Goal: Task Accomplishment & Management: Complete application form

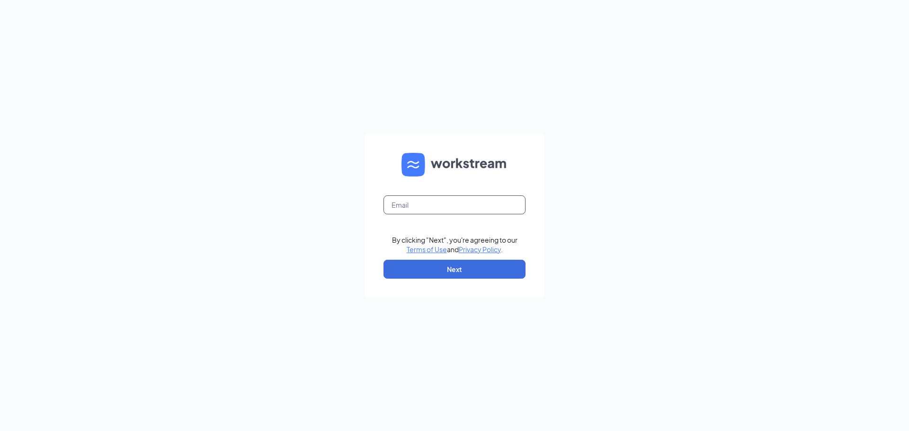
click at [421, 210] on input "text" at bounding box center [454, 204] width 142 height 19
type input "[EMAIL_ADDRESS][DOMAIN_NAME]"
click at [413, 264] on button "Next" at bounding box center [454, 269] width 142 height 19
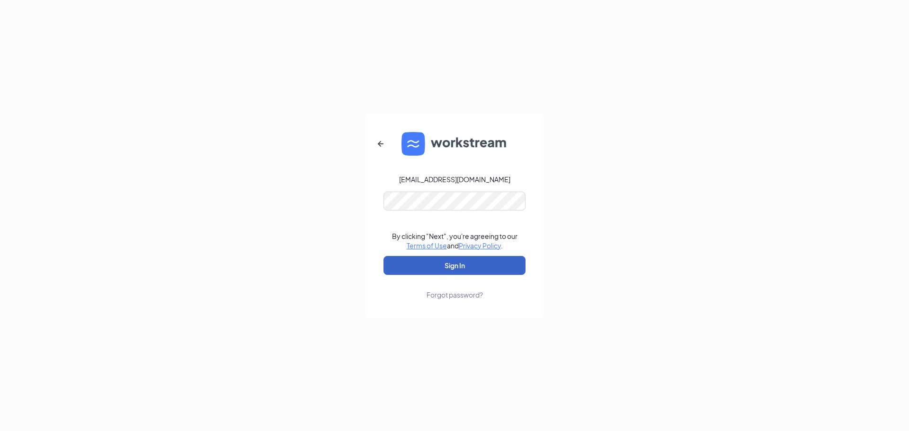
click at [435, 266] on button "Sign In" at bounding box center [454, 265] width 142 height 19
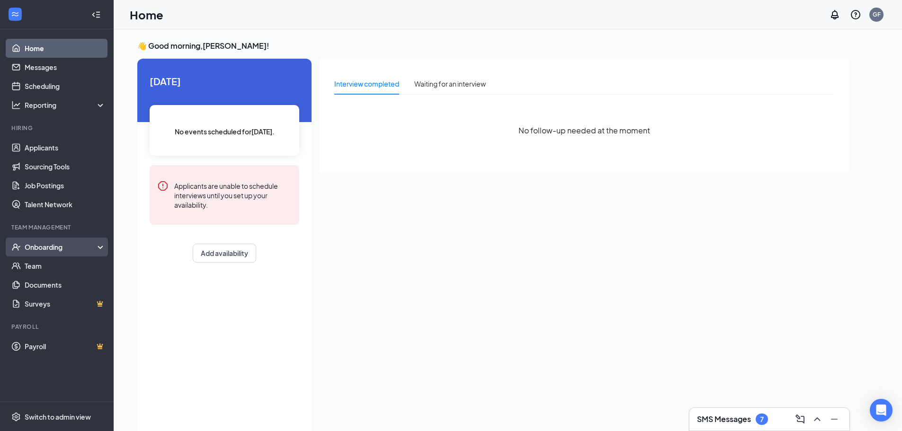
click at [54, 250] on div "Onboarding" at bounding box center [61, 246] width 73 height 9
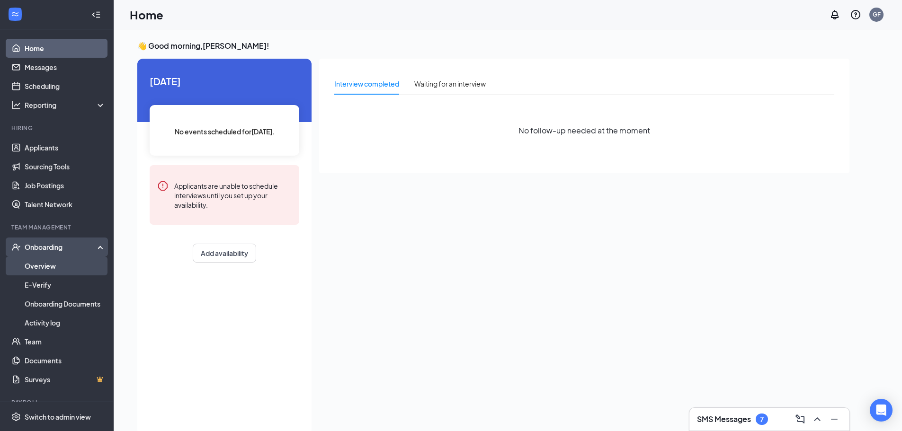
click at [51, 265] on link "Overview" at bounding box center [65, 265] width 81 height 19
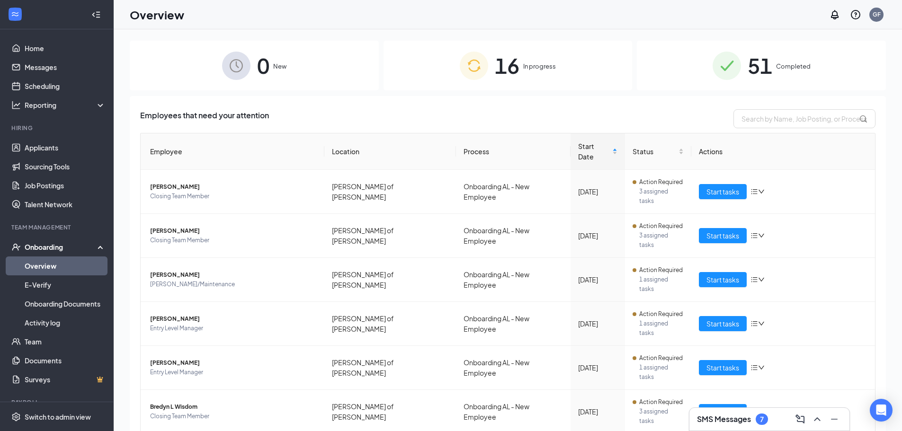
click at [519, 65] on div "16 In progress" at bounding box center [507, 66] width 249 height 50
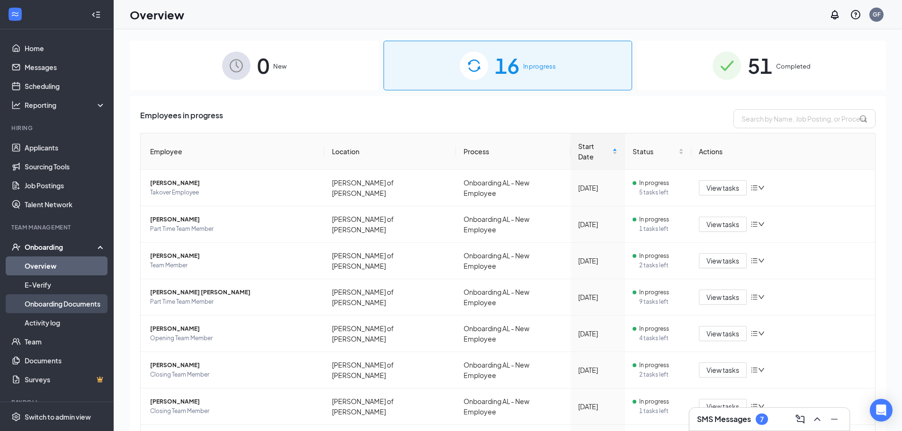
click at [53, 307] on link "Onboarding Documents" at bounding box center [65, 303] width 81 height 19
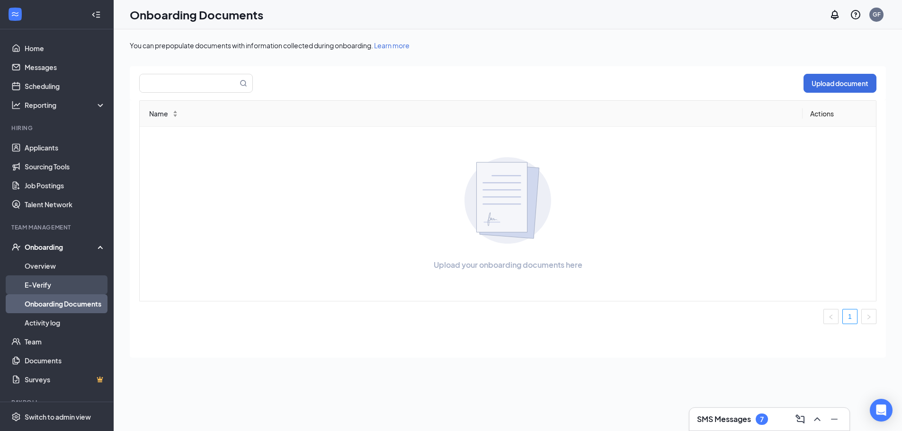
click at [45, 283] on link "E-Verify" at bounding box center [65, 284] width 81 height 19
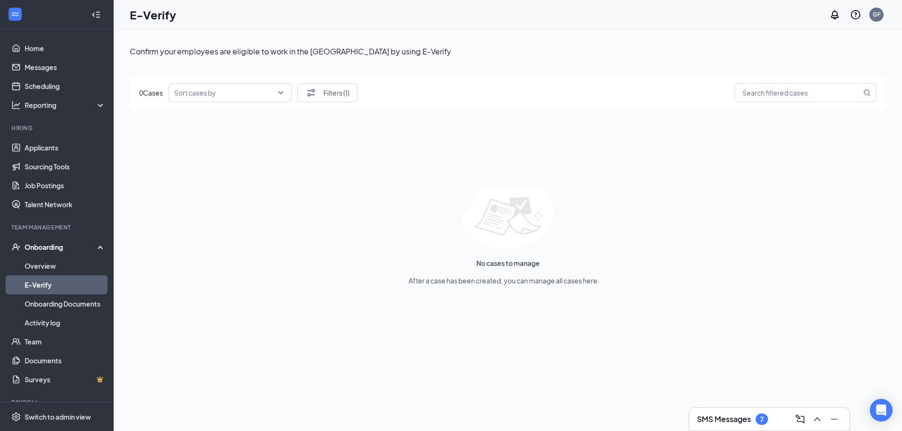
click at [47, 245] on div "Onboarding" at bounding box center [61, 246] width 73 height 9
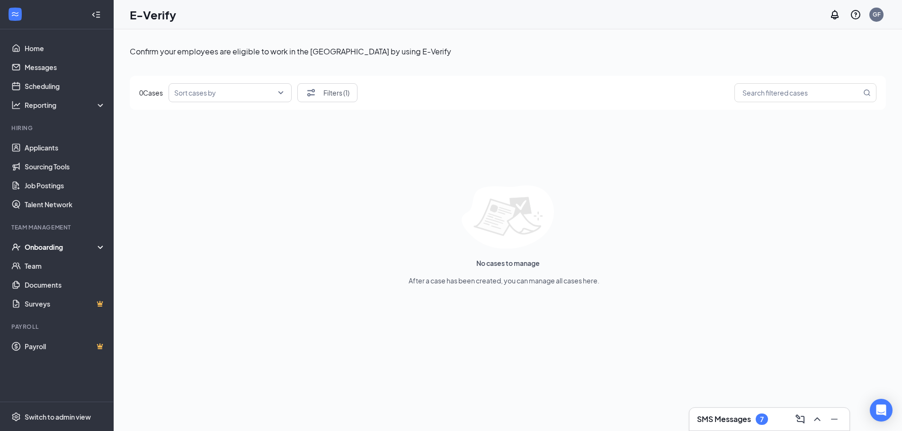
click at [49, 247] on div "Onboarding" at bounding box center [61, 246] width 73 height 9
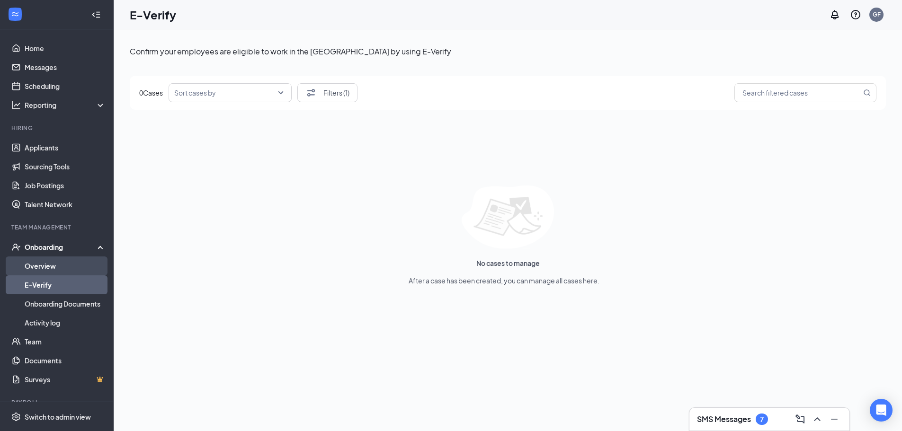
click at [34, 268] on link "Overview" at bounding box center [65, 265] width 81 height 19
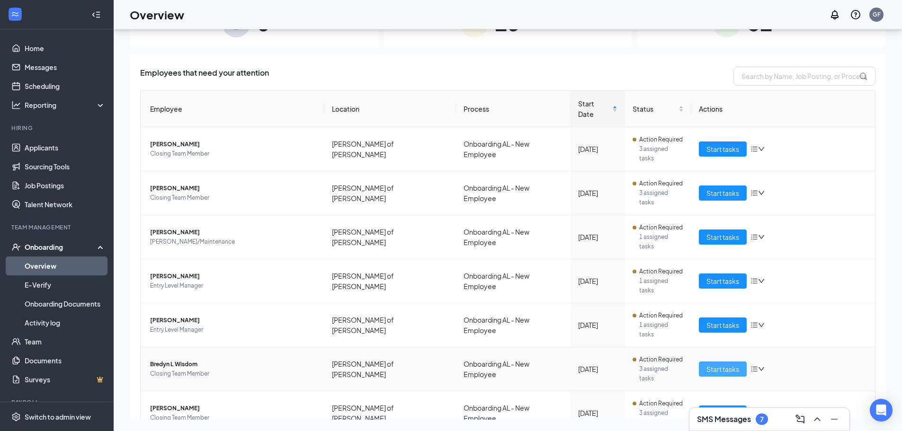
click at [726, 364] on span "Start tasks" at bounding box center [722, 369] width 33 height 10
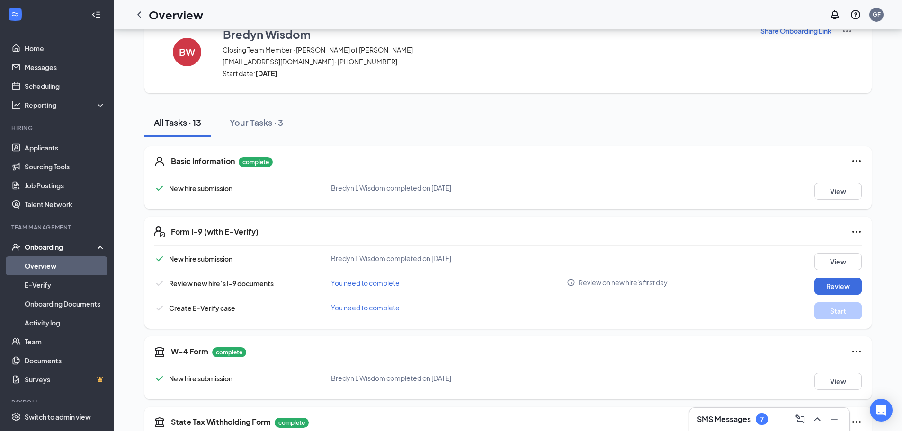
scroll to position [47, 0]
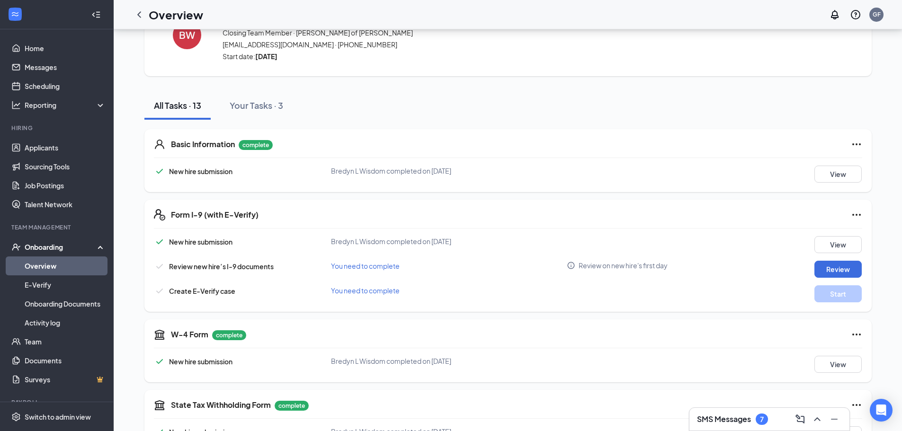
click at [571, 283] on div "New hire submission Bredyn L Wisdom completed on [DATE] View Review new hire’s …" at bounding box center [508, 269] width 708 height 66
click at [844, 272] on button "Review" at bounding box center [837, 269] width 47 height 17
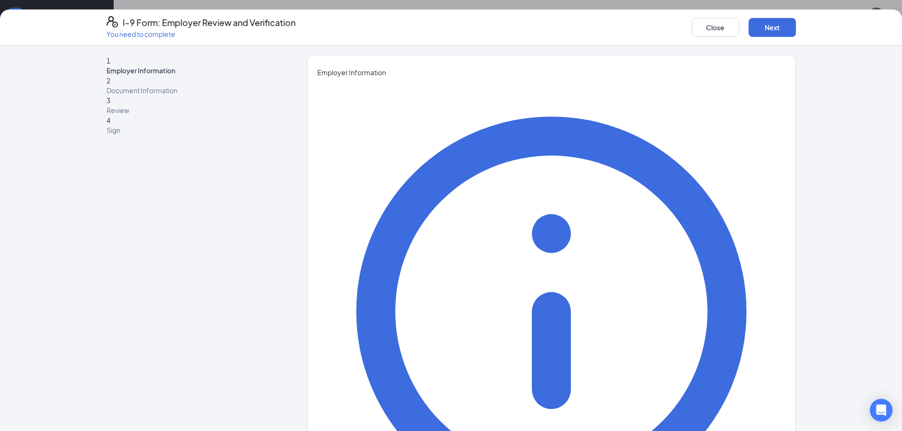
type input "[PERSON_NAME]"
type input "Langrum"
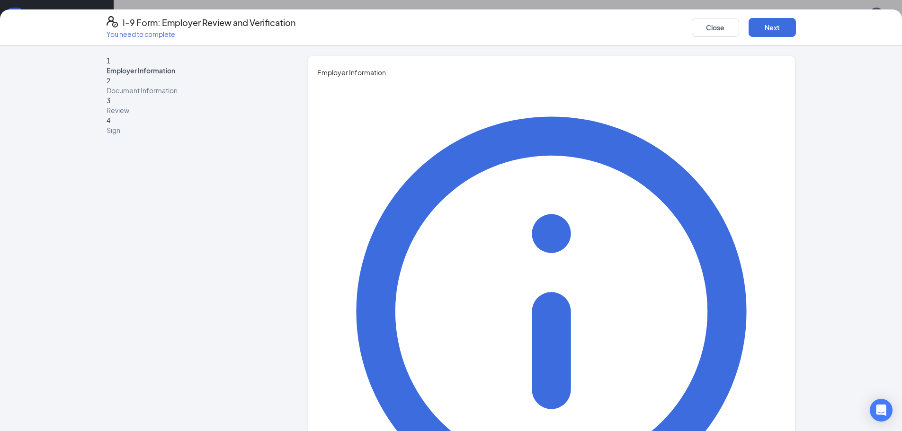
type input "General Manager"
type input "[EMAIL_ADDRESS][DOMAIN_NAME]"
type input "2566642858"
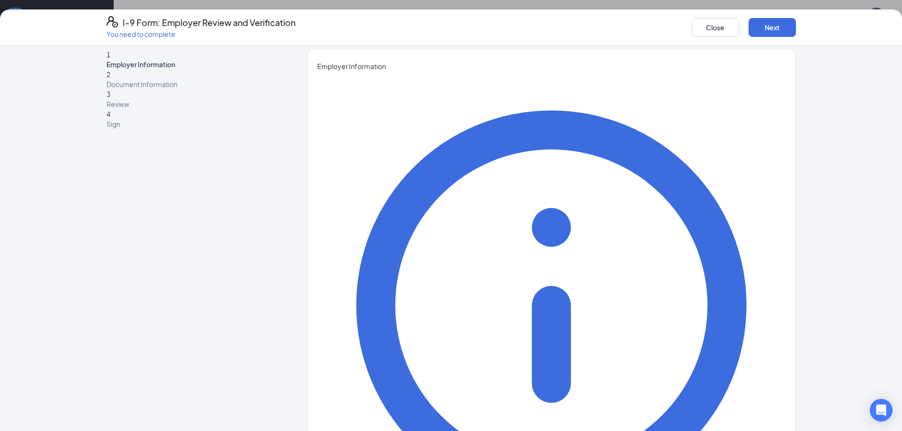
scroll to position [142, 0]
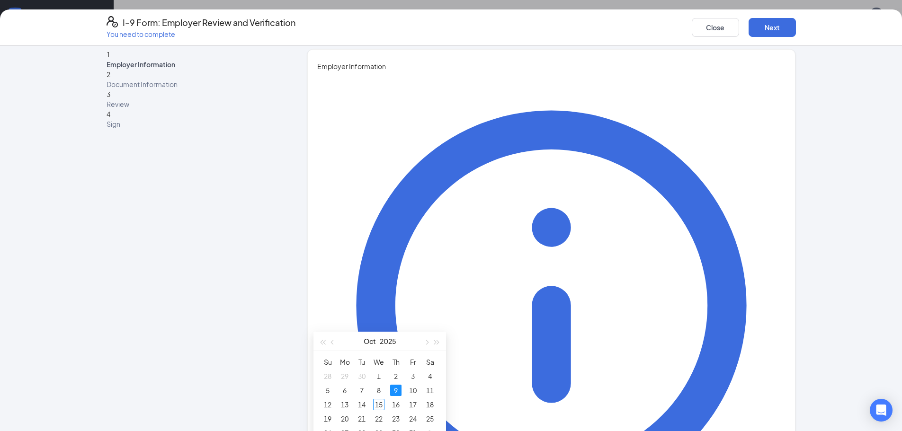
scroll to position [284, 0]
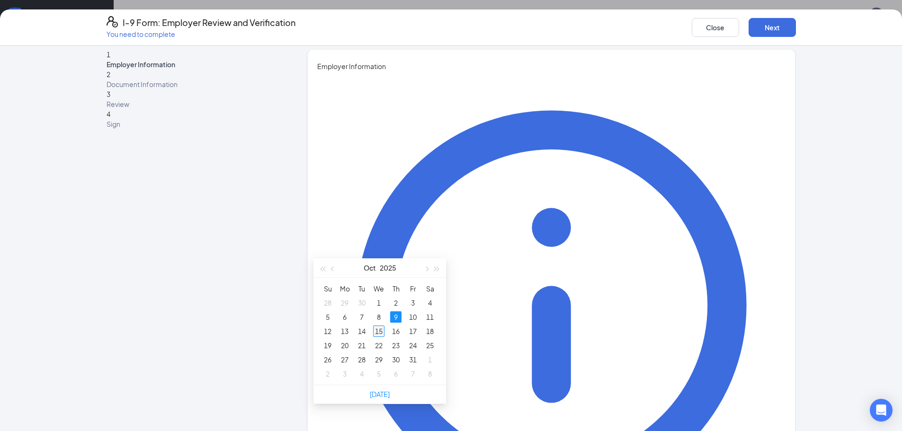
type input "[DATE]"
click at [384, 330] on div "15" at bounding box center [378, 331] width 11 height 11
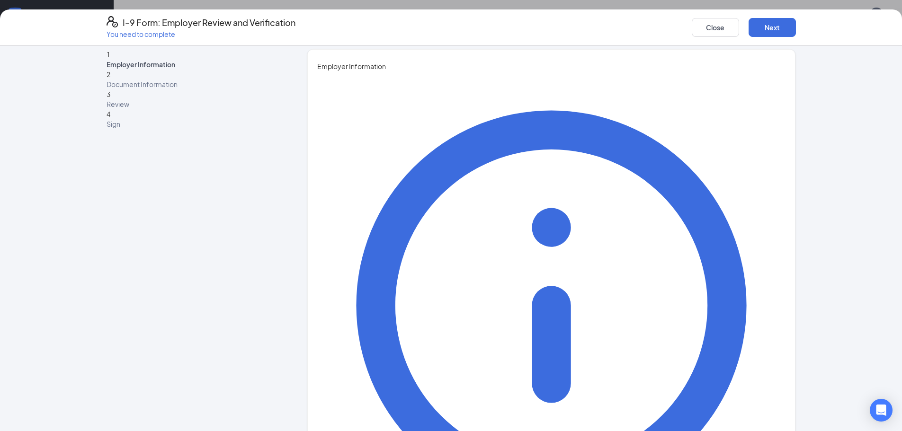
click at [791, 33] on button "Next" at bounding box center [771, 27] width 47 height 19
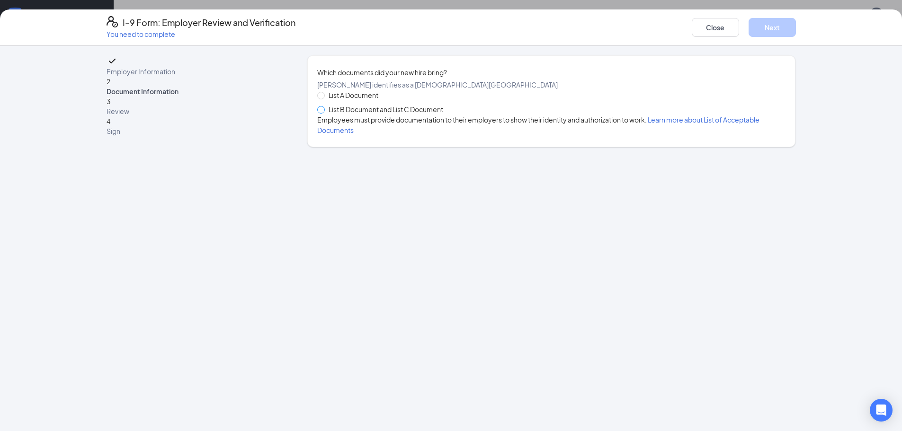
click at [325, 114] on span at bounding box center [321, 110] width 8 height 8
click at [324, 113] on input "List B Document and List C Document" at bounding box center [320, 109] width 7 height 7
radio input "true"
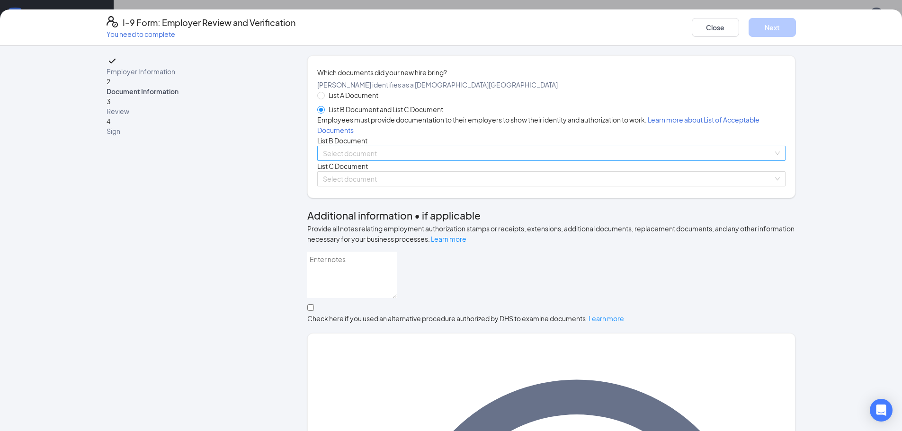
click at [377, 160] on input "search" at bounding box center [548, 153] width 450 height 14
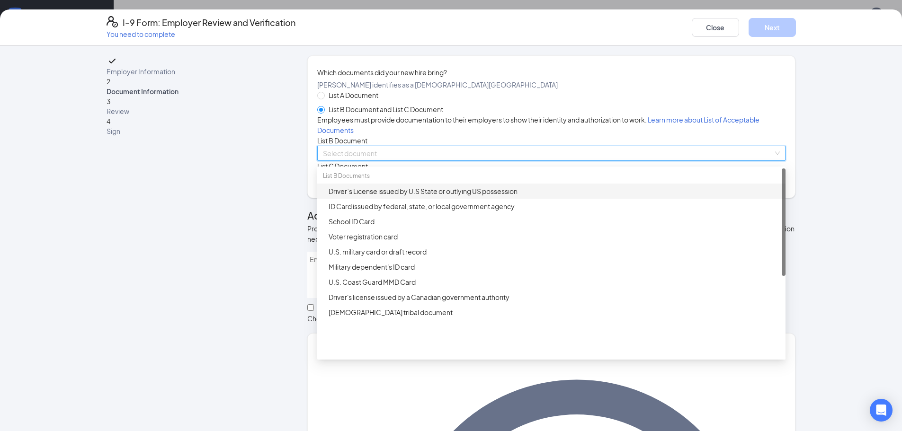
click at [379, 196] on div "Driver’s License issued by U.S State or outlying US possession" at bounding box center [553, 191] width 451 height 10
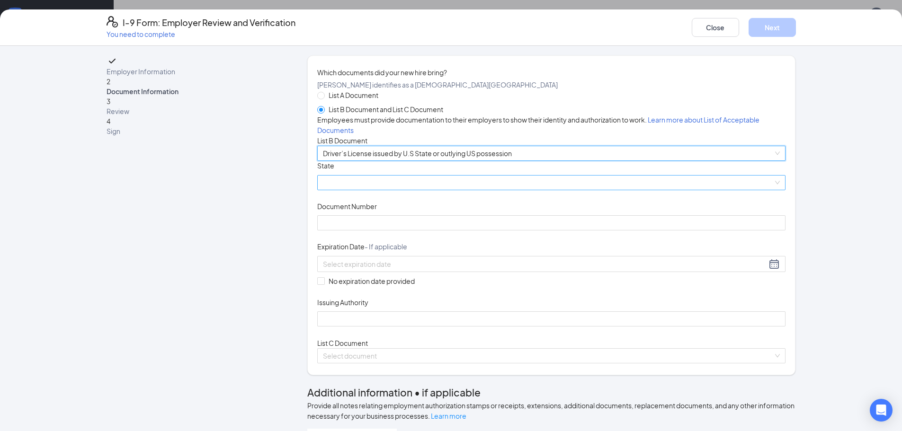
click at [377, 190] on span at bounding box center [551, 183] width 457 height 14
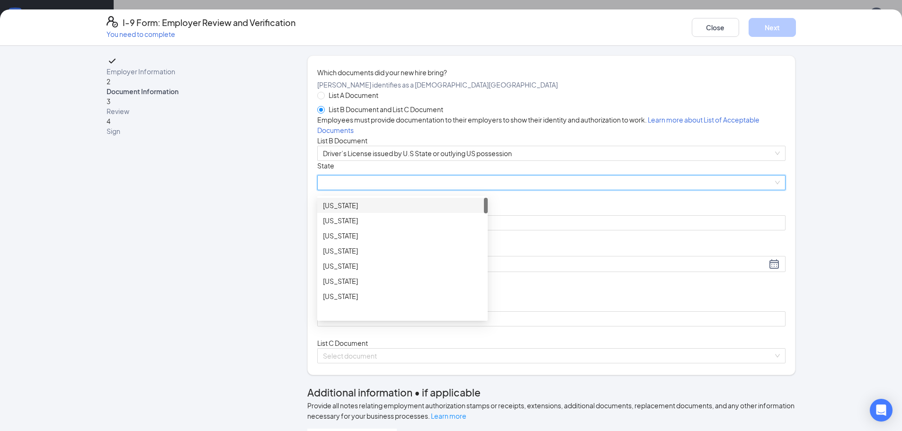
click at [363, 211] on div "[US_STATE]" at bounding box center [402, 205] width 159 height 10
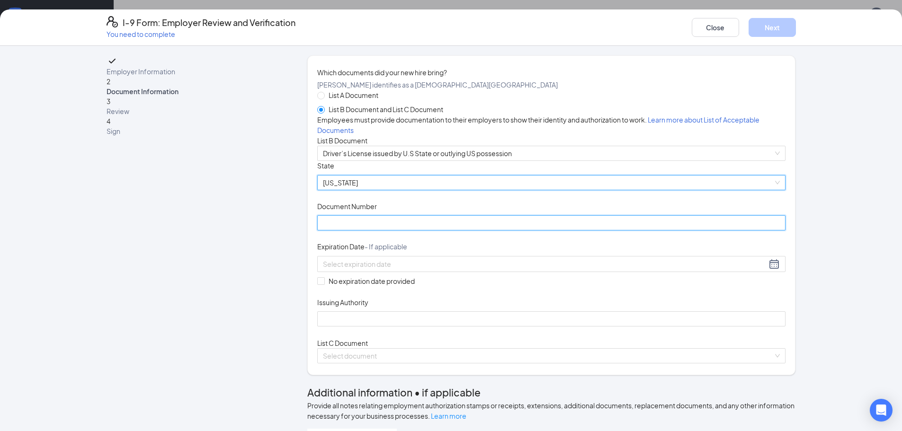
click at [359, 230] on input "Document Number" at bounding box center [551, 222] width 468 height 15
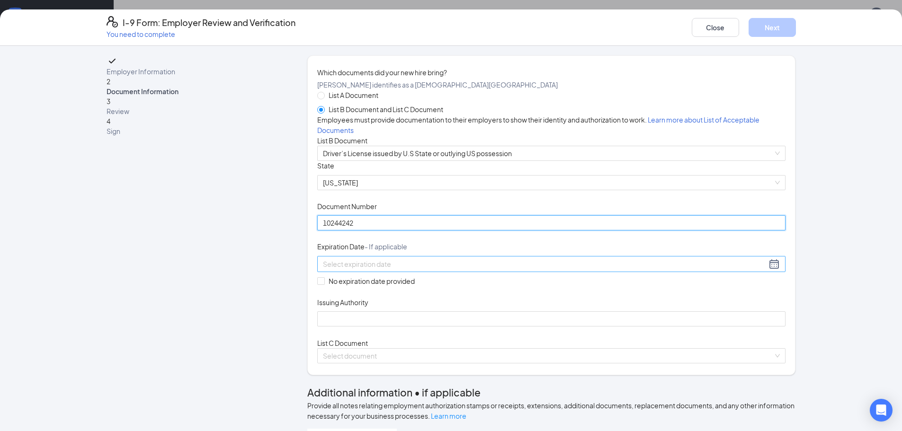
type input "10244242"
click at [449, 269] on input at bounding box center [544, 264] width 443 height 10
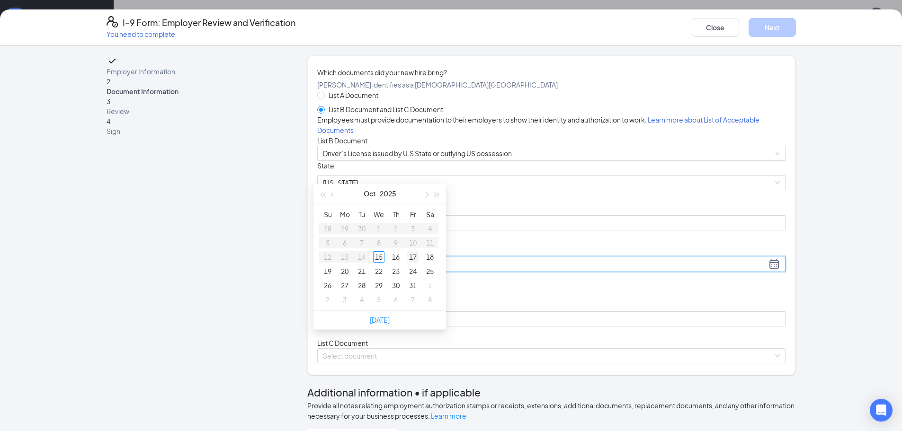
type input "[DATE]"
click at [333, 194] on span "button" at bounding box center [333, 195] width 5 height 5
click at [439, 195] on button "button" at bounding box center [437, 193] width 10 height 19
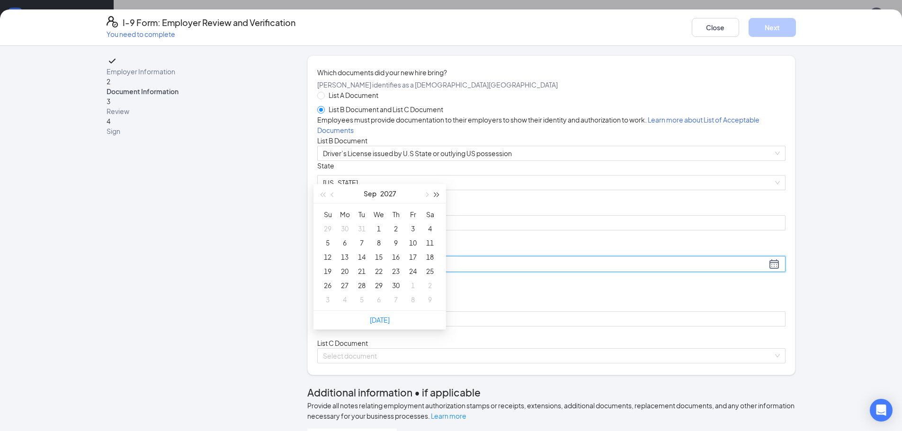
click at [438, 195] on button "button" at bounding box center [437, 193] width 10 height 19
click at [334, 196] on button "button" at bounding box center [332, 193] width 10 height 19
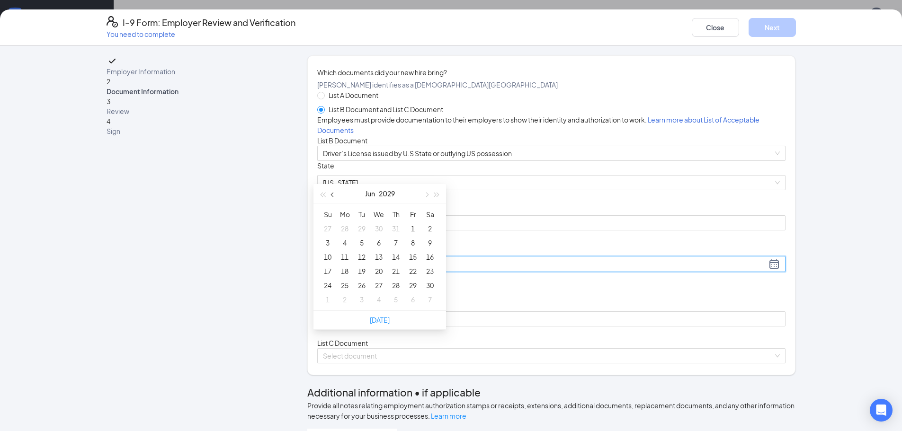
click at [334, 196] on button "button" at bounding box center [332, 193] width 10 height 19
click at [334, 195] on span "button" at bounding box center [333, 195] width 5 height 5
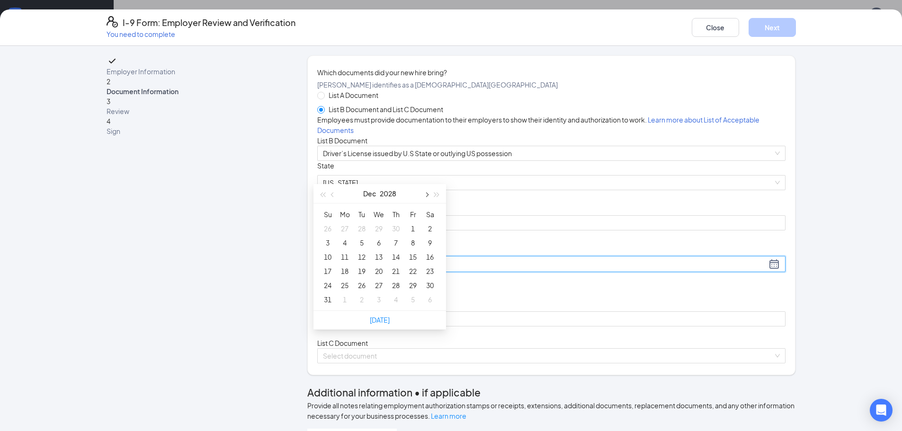
click at [427, 194] on span "button" at bounding box center [426, 195] width 5 height 5
type input "[DATE]"
click at [342, 283] on div "29" at bounding box center [344, 285] width 11 height 11
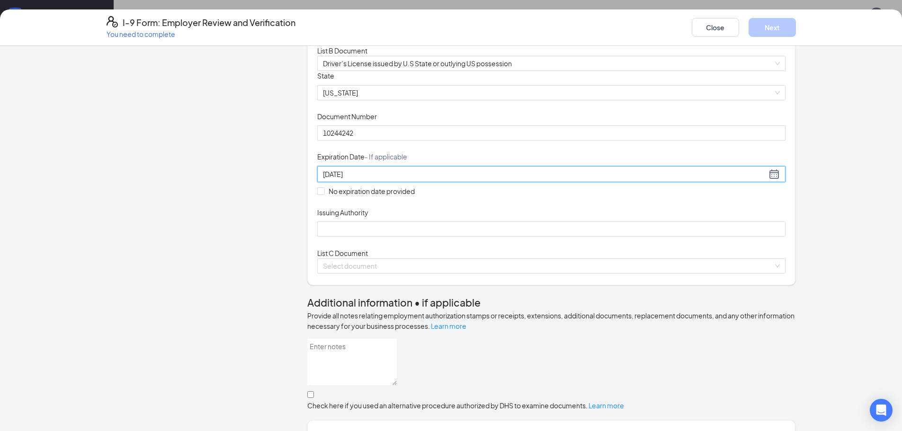
scroll to position [95, 0]
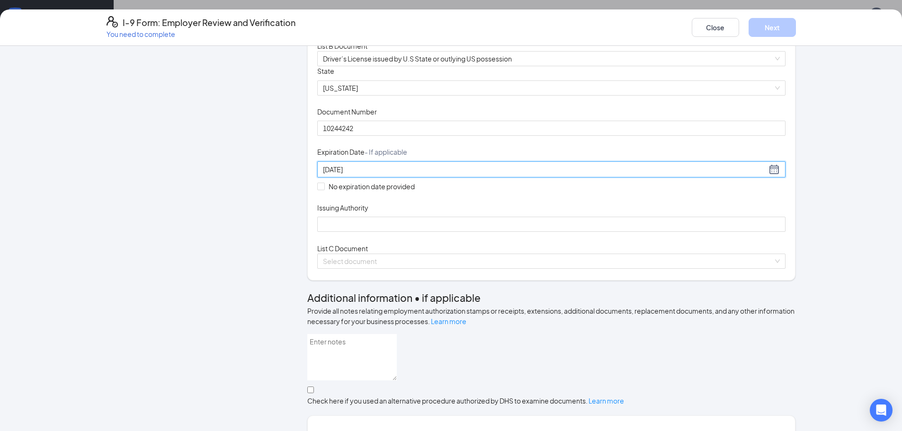
click at [379, 217] on div "Issuing Authority" at bounding box center [551, 210] width 468 height 14
click at [378, 232] on input "Issuing Authority" at bounding box center [551, 224] width 468 height 15
type input "[US_STATE]"
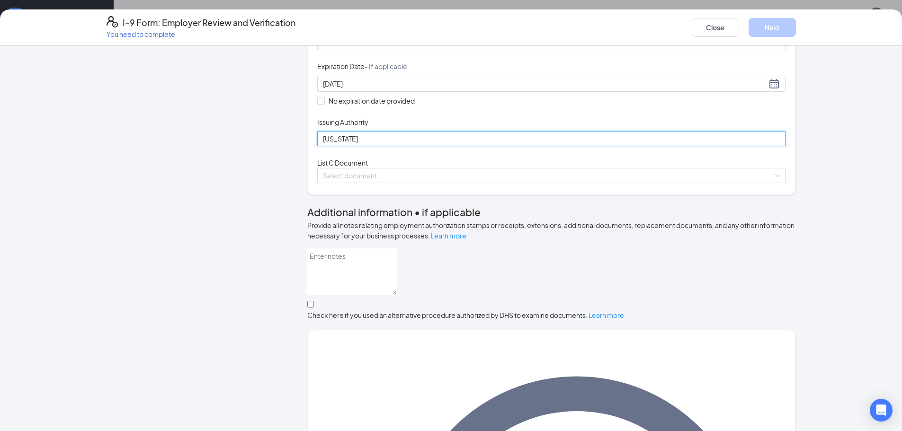
scroll to position [189, 0]
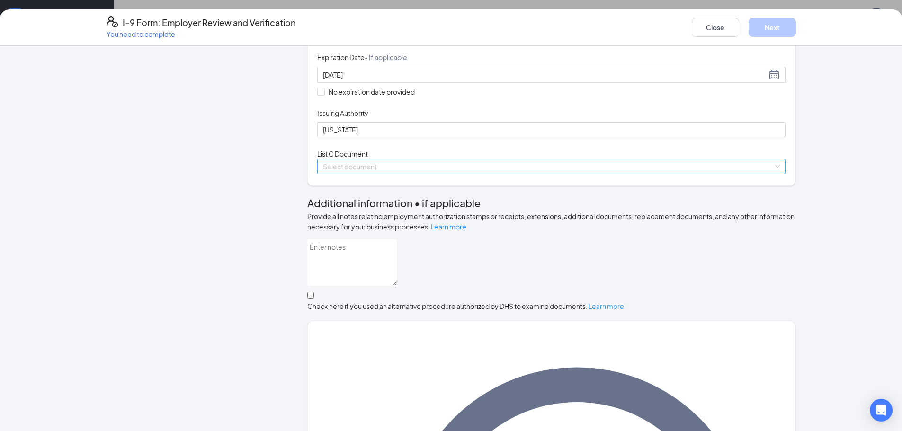
click at [504, 174] on input "search" at bounding box center [548, 166] width 450 height 14
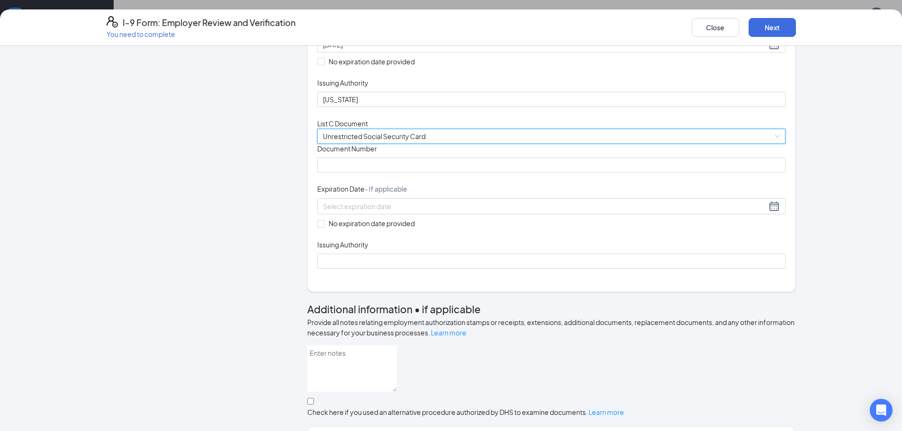
scroll to position [237, 0]
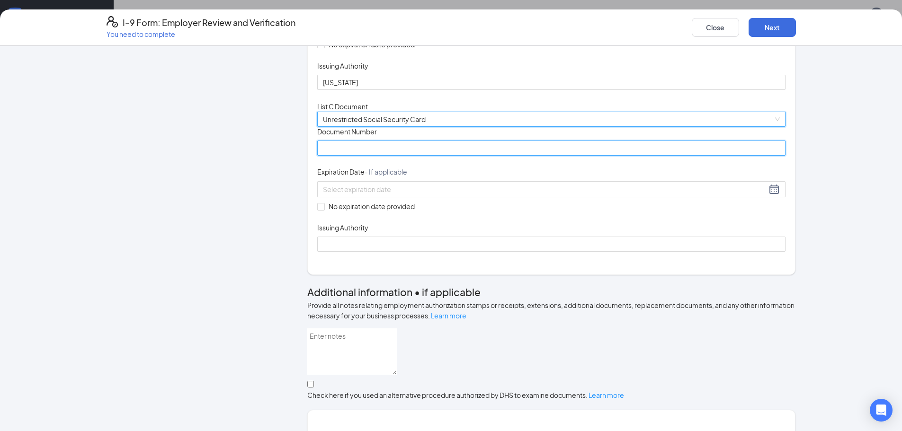
click at [409, 156] on input "Document Number" at bounding box center [551, 148] width 468 height 15
type input "418596334"
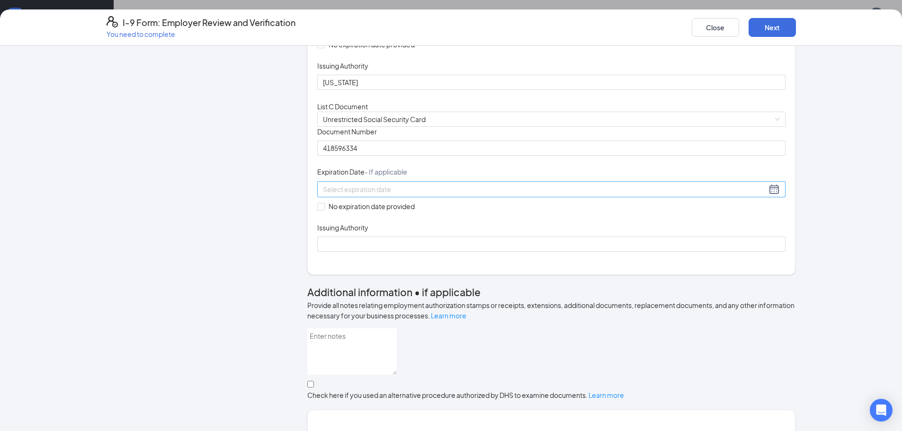
click at [472, 195] on div at bounding box center [551, 189] width 457 height 11
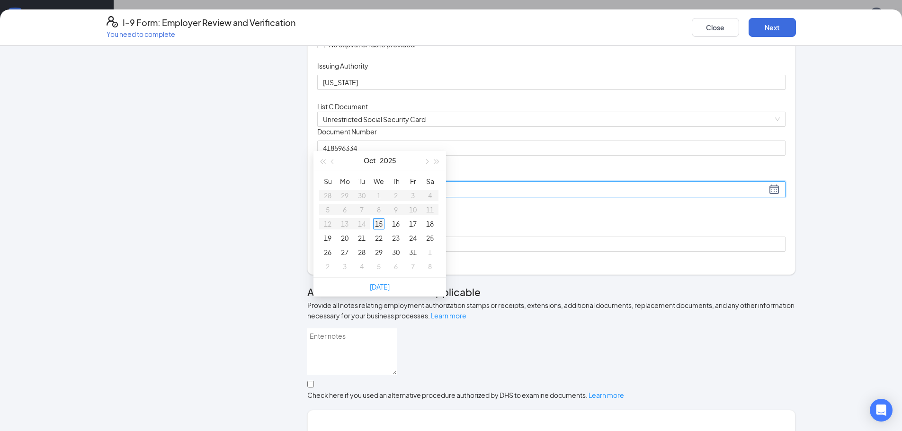
type input "[DATE]"
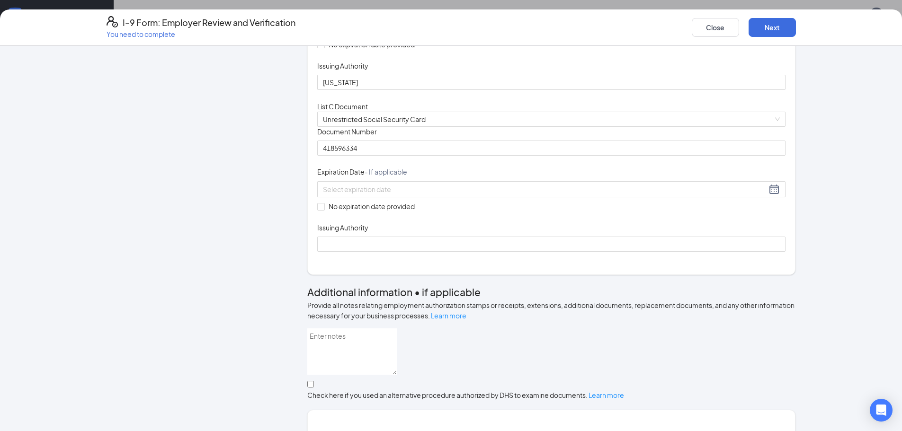
drag, startPoint x: 639, startPoint y: 301, endPoint x: 619, endPoint y: 295, distance: 21.0
click at [639, 252] on div "Document Title Unrestricted Social Security Card Document Number 418596334 Expi…" at bounding box center [551, 189] width 468 height 125
click at [317, 210] on input "No expiration date provided" at bounding box center [320, 206] width 7 height 7
checkbox input "true"
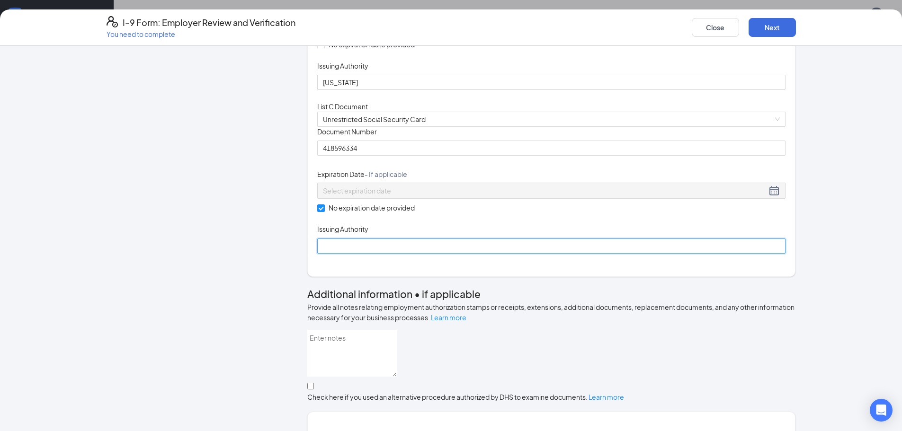
click at [386, 254] on input "Issuing Authority" at bounding box center [551, 246] width 468 height 15
type input "SSA"
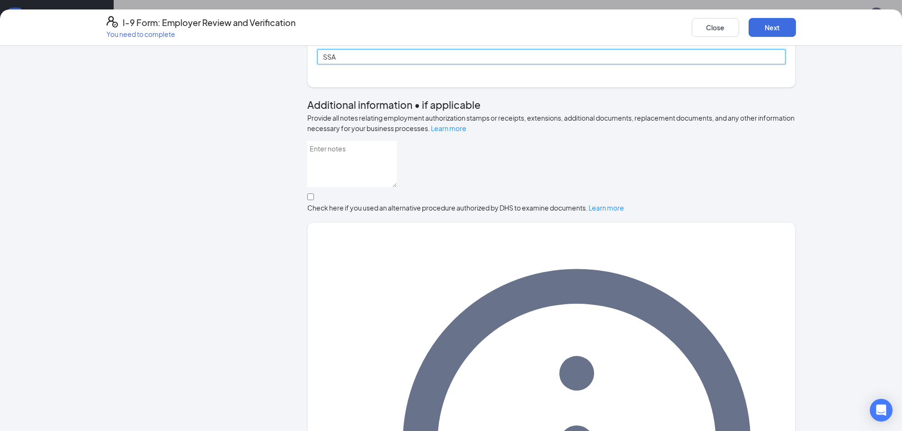
scroll to position [457, 0]
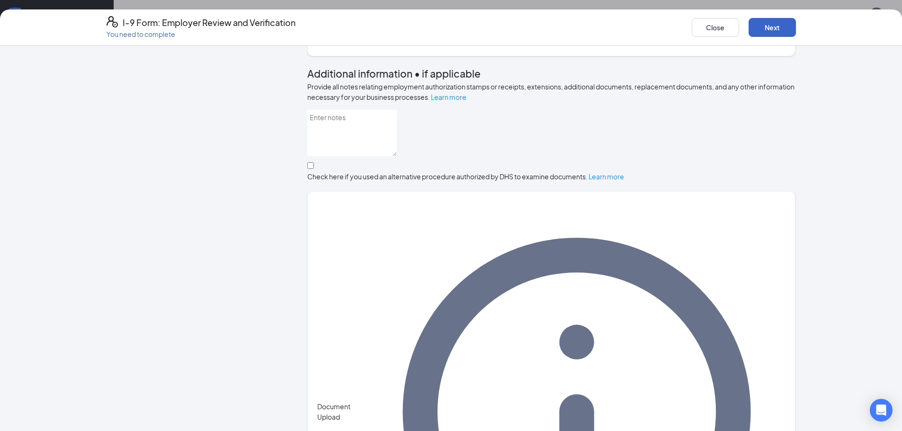
click at [767, 26] on button "Next" at bounding box center [771, 27] width 47 height 19
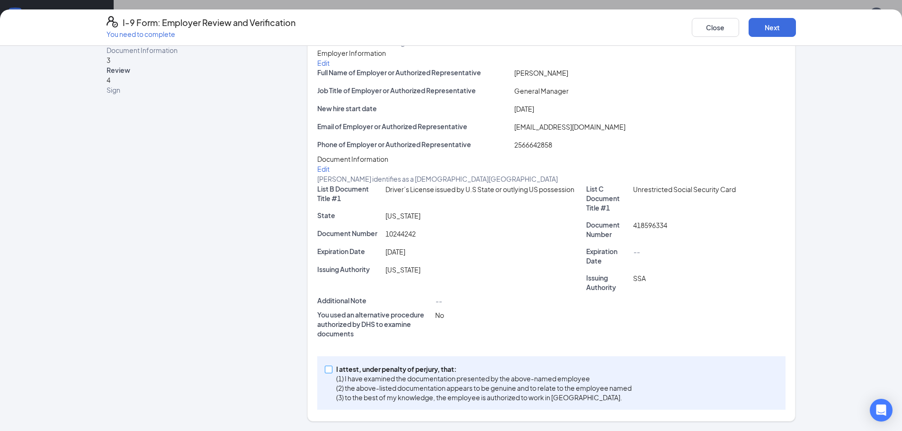
click at [327, 371] on input "I attest, under penalty of [PERSON_NAME], that: (1) I have examined the documen…" at bounding box center [328, 369] width 7 height 7
checkbox input "true"
click at [780, 25] on button "Next" at bounding box center [771, 27] width 47 height 19
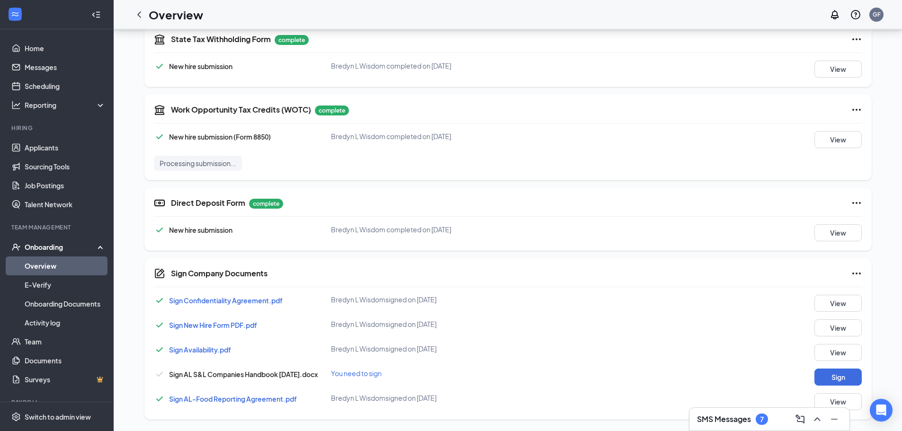
click at [449, 138] on div "I-9 Form: Employer Review and Verification You need to complete Close Employer …" at bounding box center [451, 215] width 902 height 431
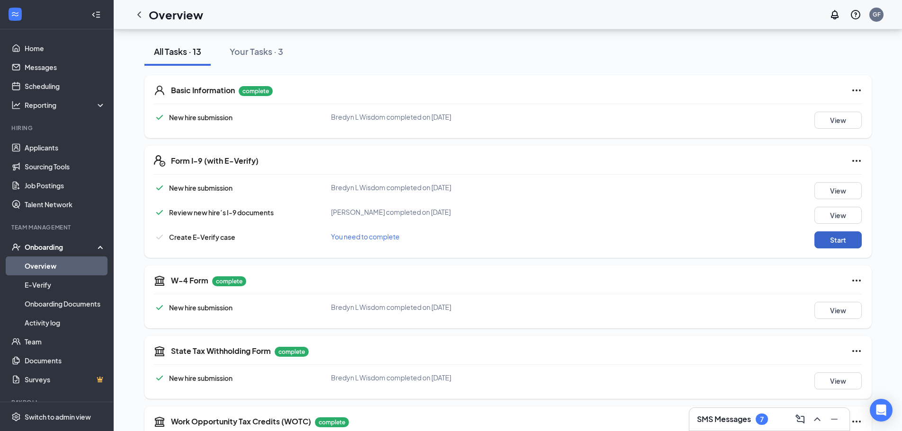
click at [831, 238] on button "Start" at bounding box center [837, 239] width 47 height 17
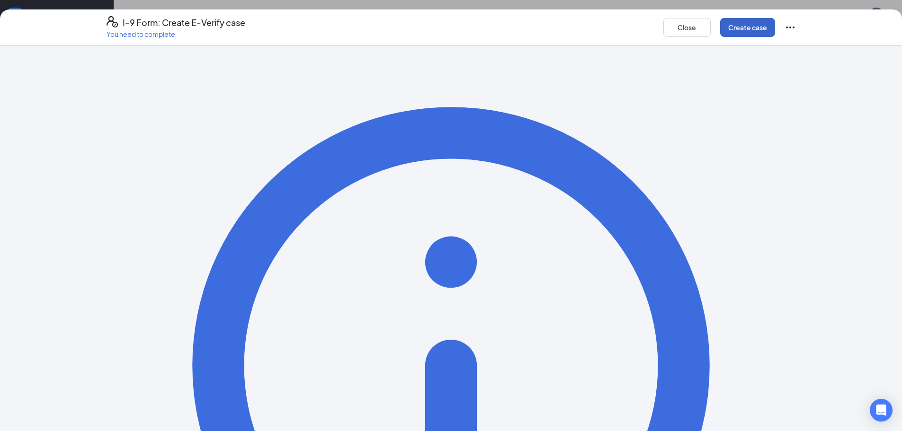
click at [735, 25] on button "Create case" at bounding box center [747, 27] width 55 height 19
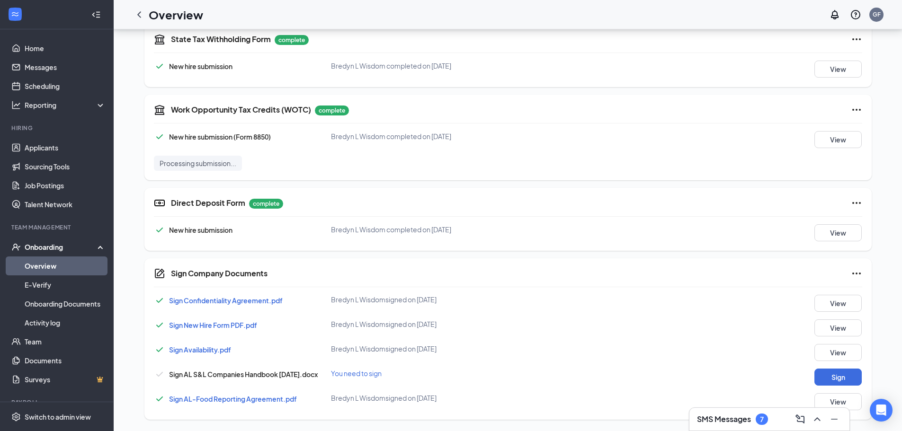
scroll to position [469, 0]
click at [840, 372] on button "Sign" at bounding box center [837, 377] width 47 height 17
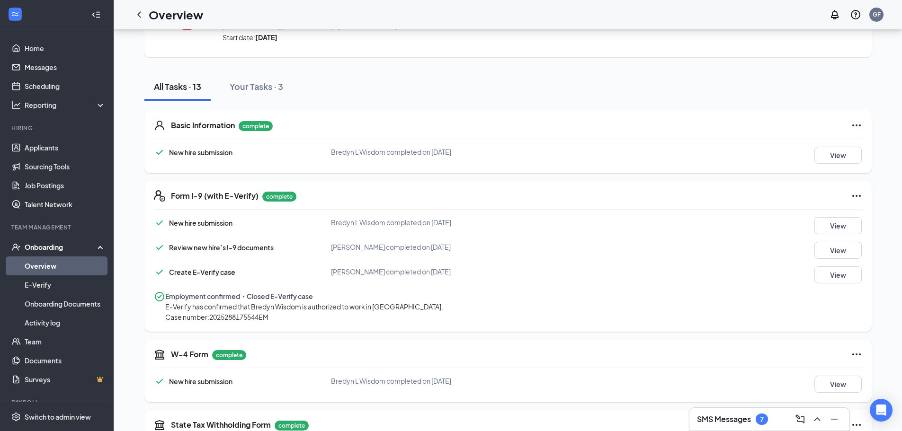
scroll to position [0, 0]
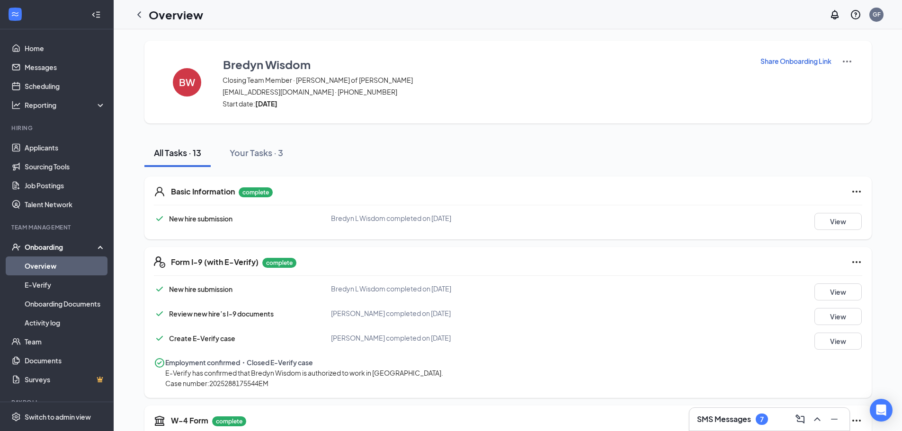
click at [463, 232] on div "Basic Information complete New hire submission Bredyn L Wisdom completed on [DA…" at bounding box center [507, 208] width 727 height 63
click at [844, 60] on img at bounding box center [846, 61] width 11 height 11
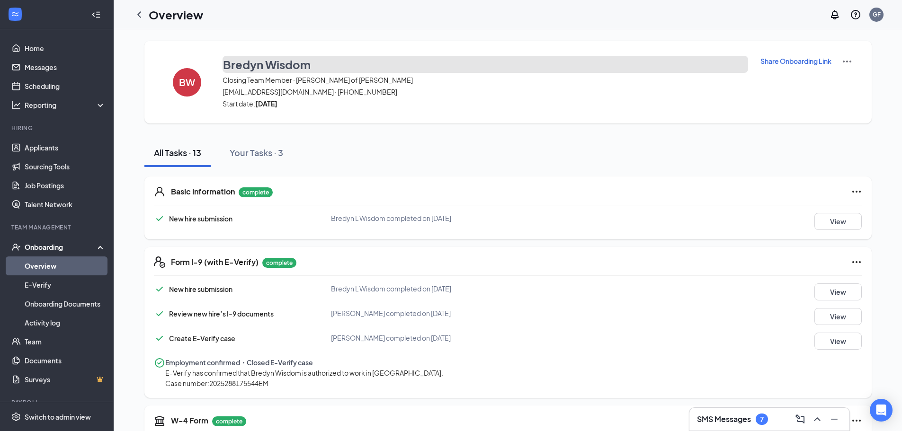
drag, startPoint x: 318, startPoint y: 65, endPoint x: 297, endPoint y: 62, distance: 21.6
click at [297, 62] on button "Bredyn Wisdom" at bounding box center [484, 64] width 525 height 17
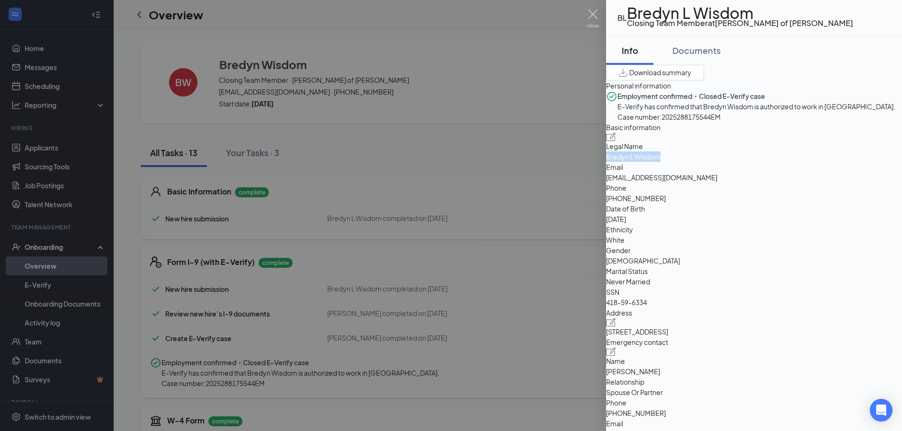
drag, startPoint x: 791, startPoint y: 217, endPoint x: 739, endPoint y: 215, distance: 52.1
click at [734, 162] on div "Legal Name [PERSON_NAME]" at bounding box center [754, 151] width 296 height 21
copy div "Bredyn L Wisdom"
